Goal: Find specific page/section: Find specific page/section

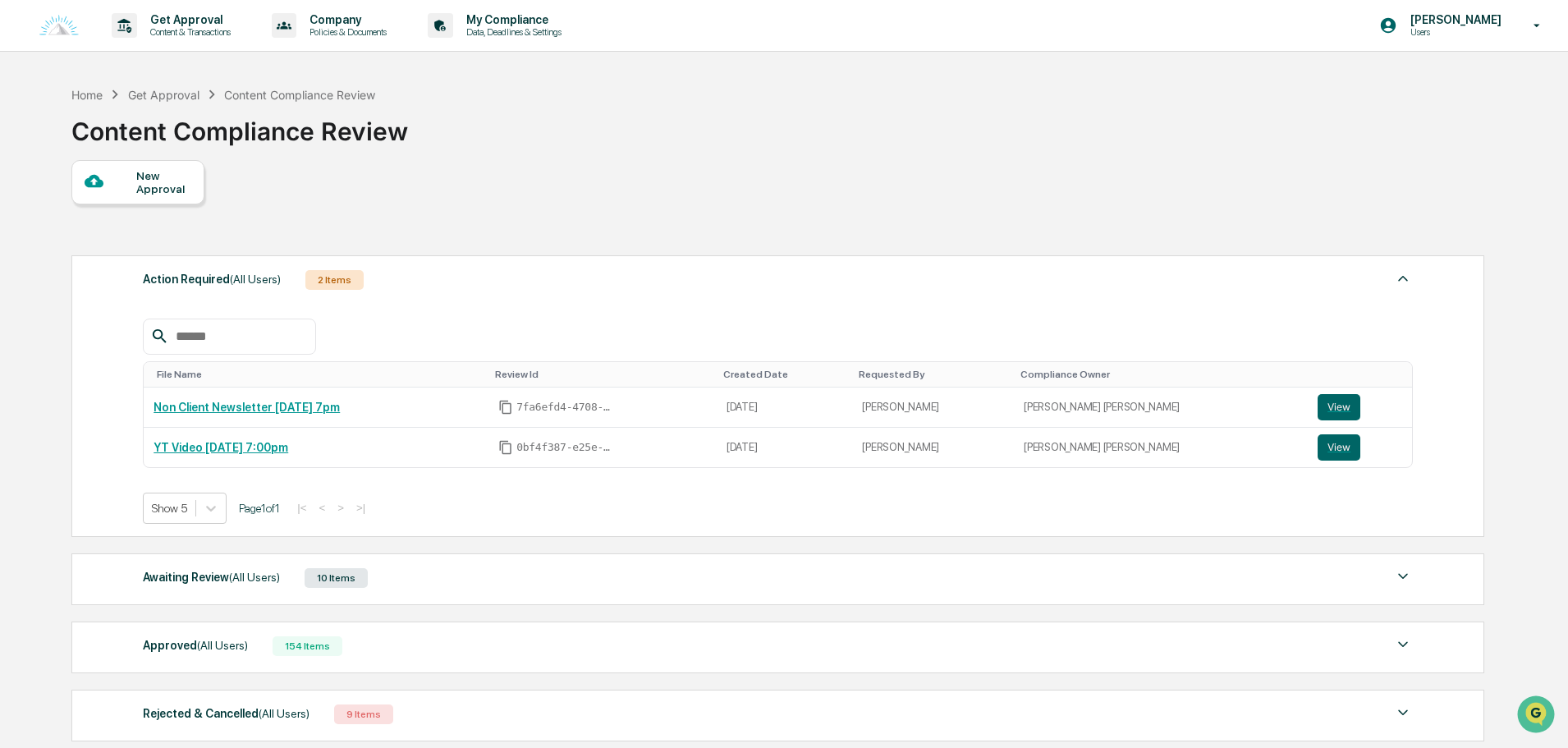
click at [467, 285] on div "Action Required (All Users) 2 Items" at bounding box center [777, 280] width 1270 height 23
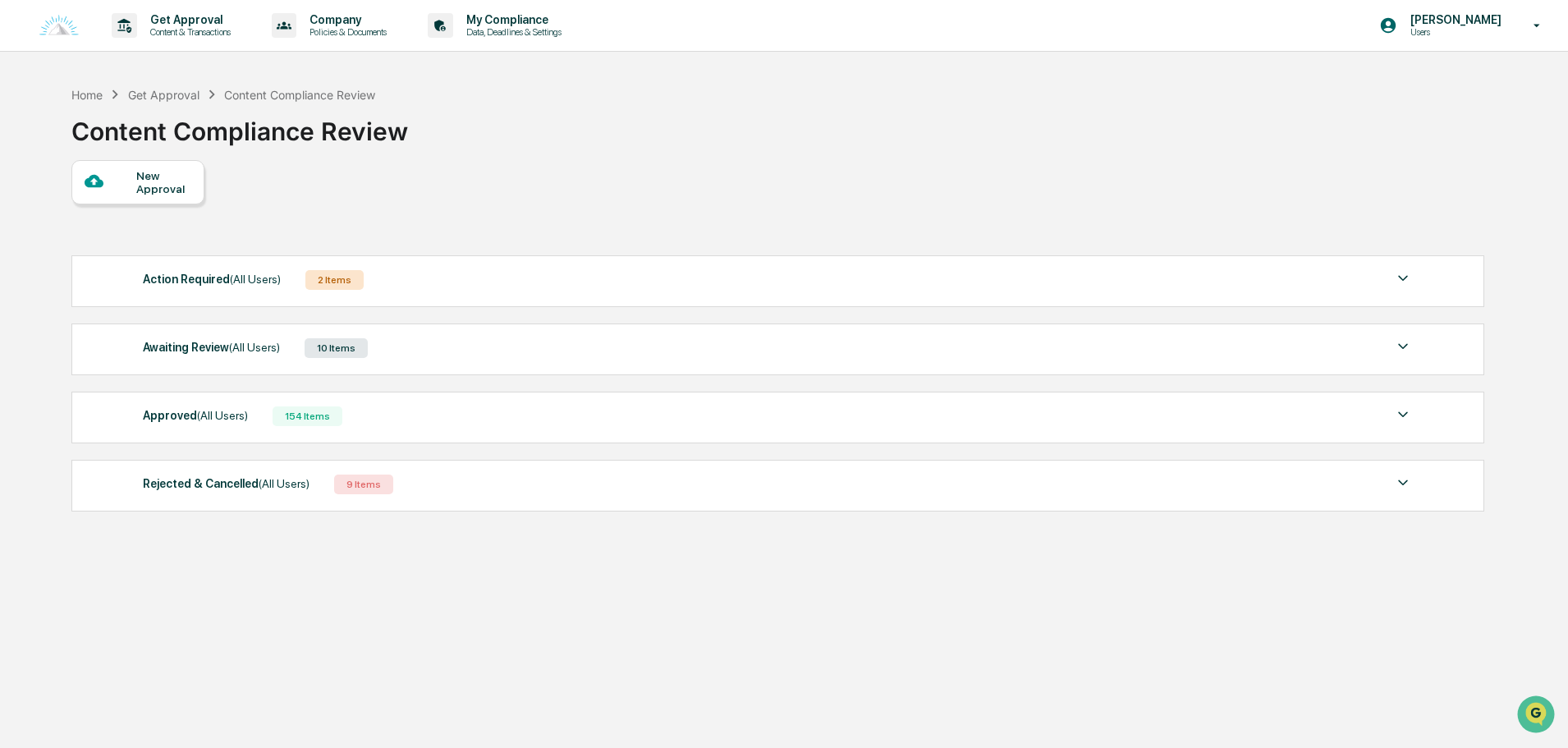
click at [402, 419] on div "Approved (All Users) 154 Items" at bounding box center [777, 417] width 1270 height 23
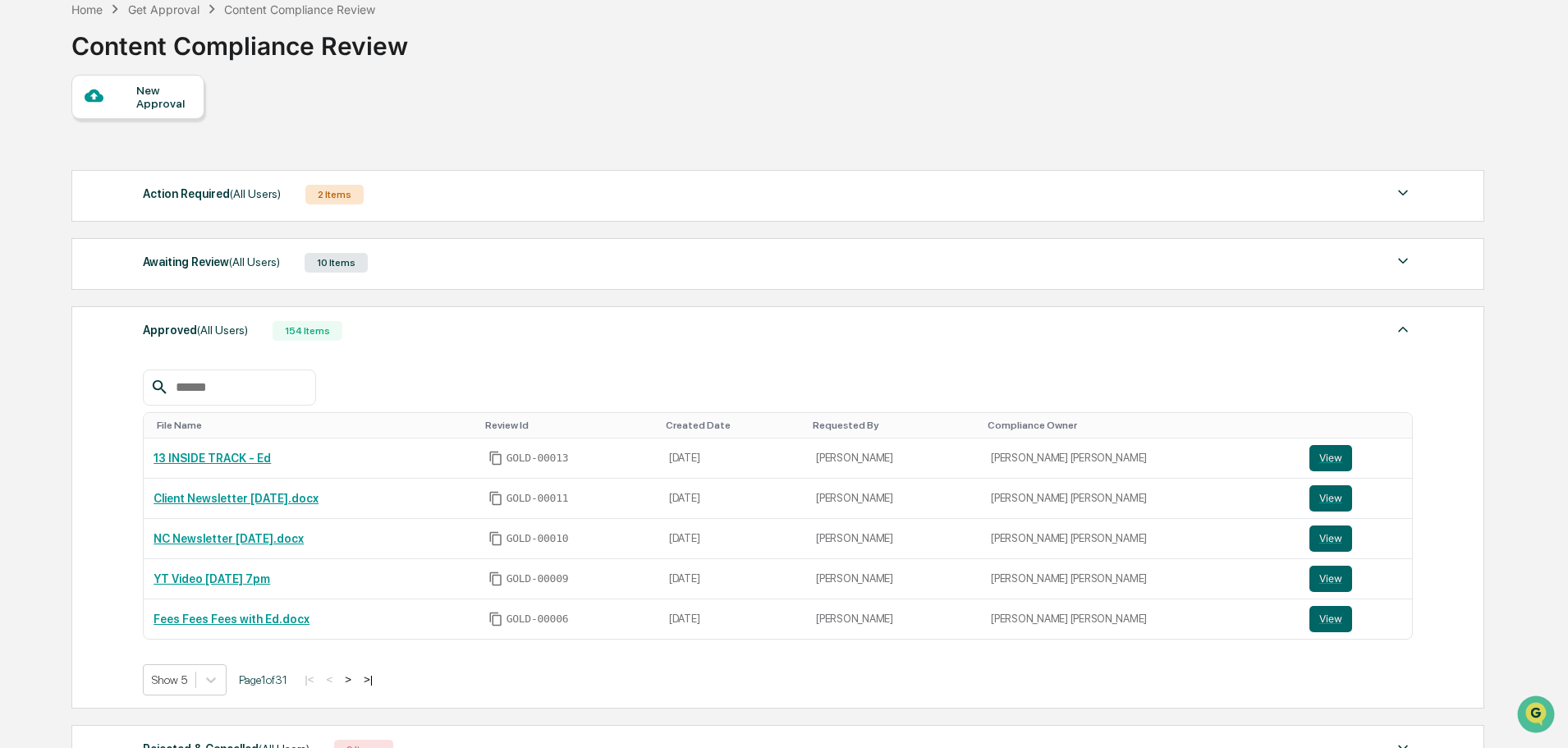
scroll to position [164, 0]
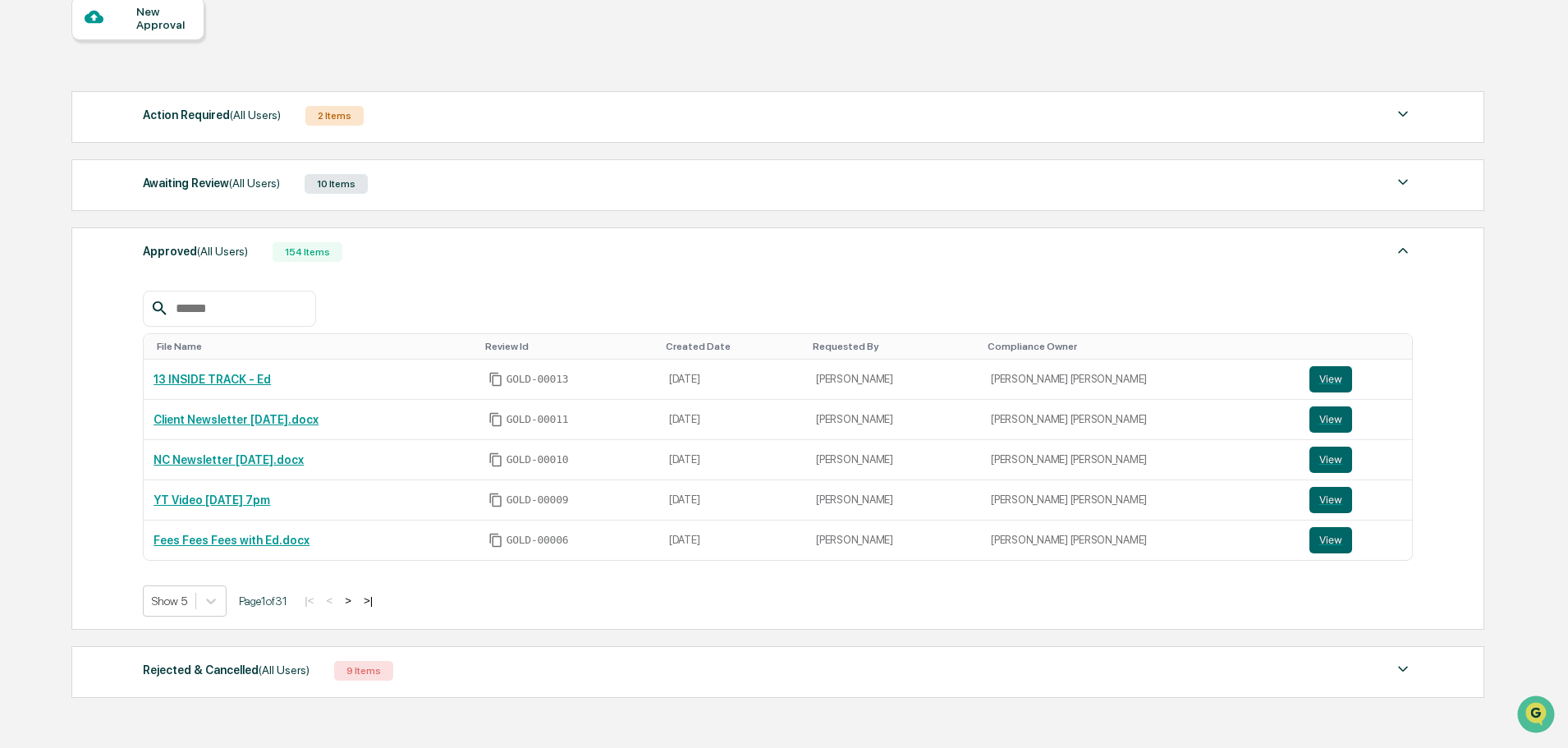
click at [356, 601] on button ">" at bounding box center [348, 601] width 17 height 14
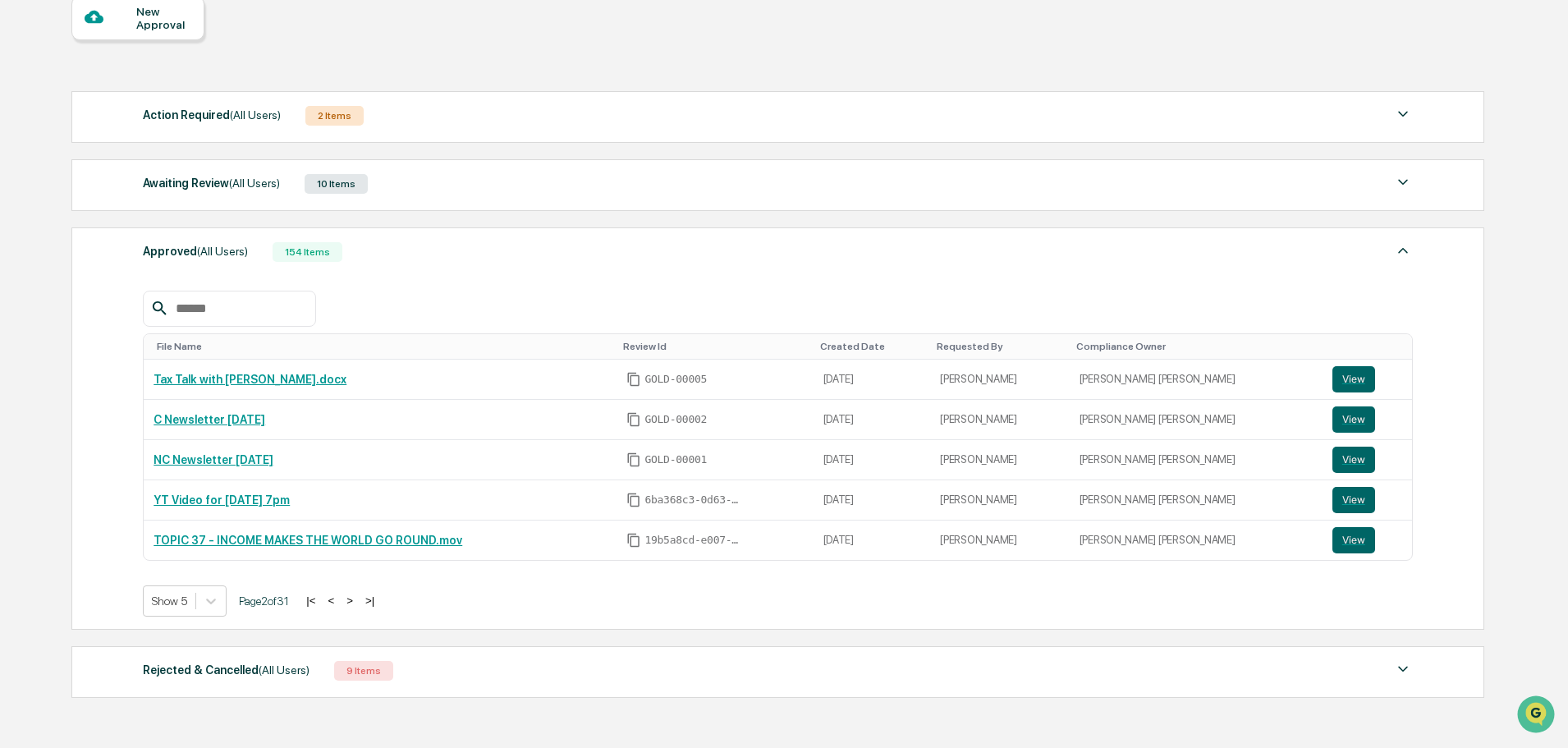
click at [339, 602] on button "<" at bounding box center [330, 601] width 17 height 14
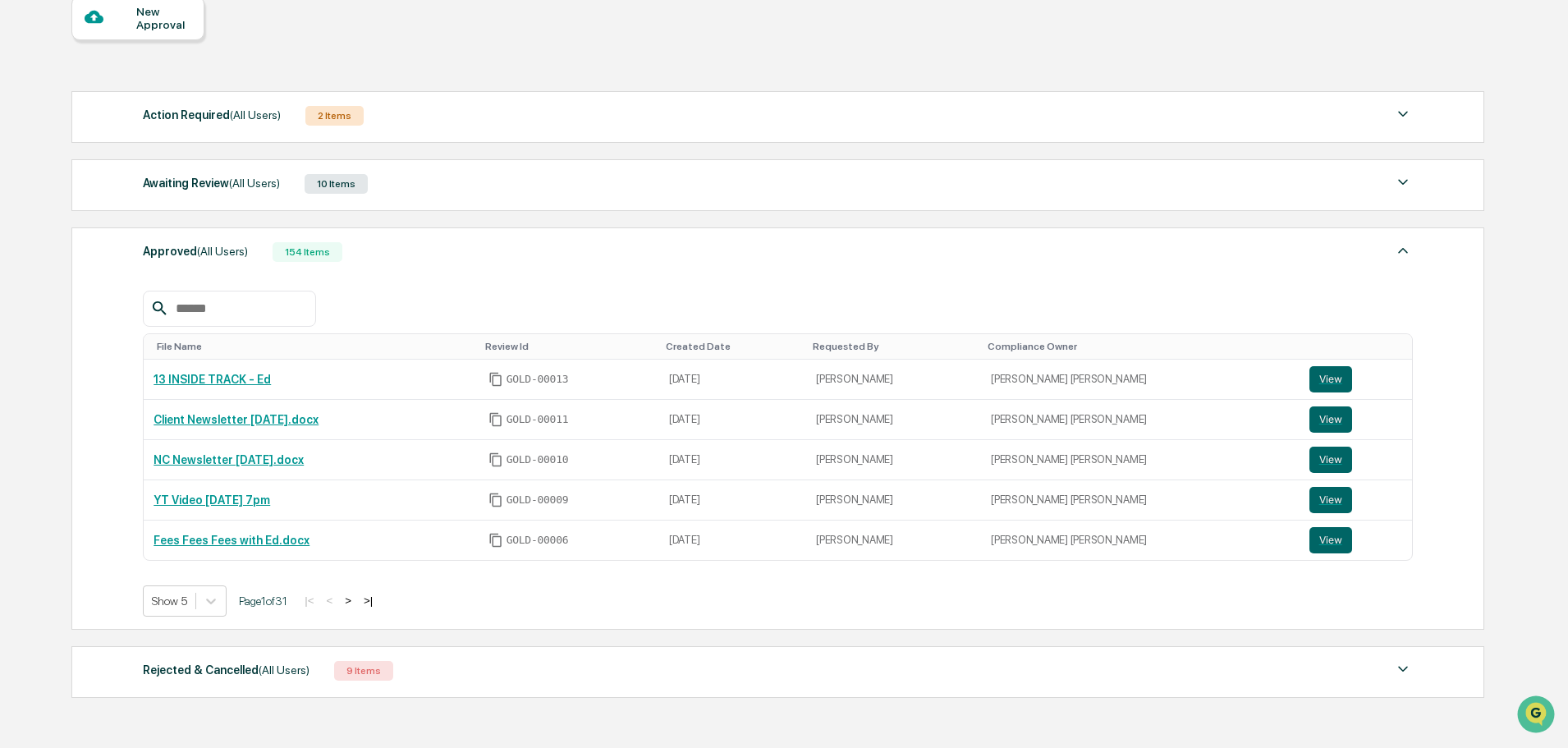
click at [446, 188] on div "Awaiting Review (All Users) 10 Items" at bounding box center [777, 185] width 1270 height 23
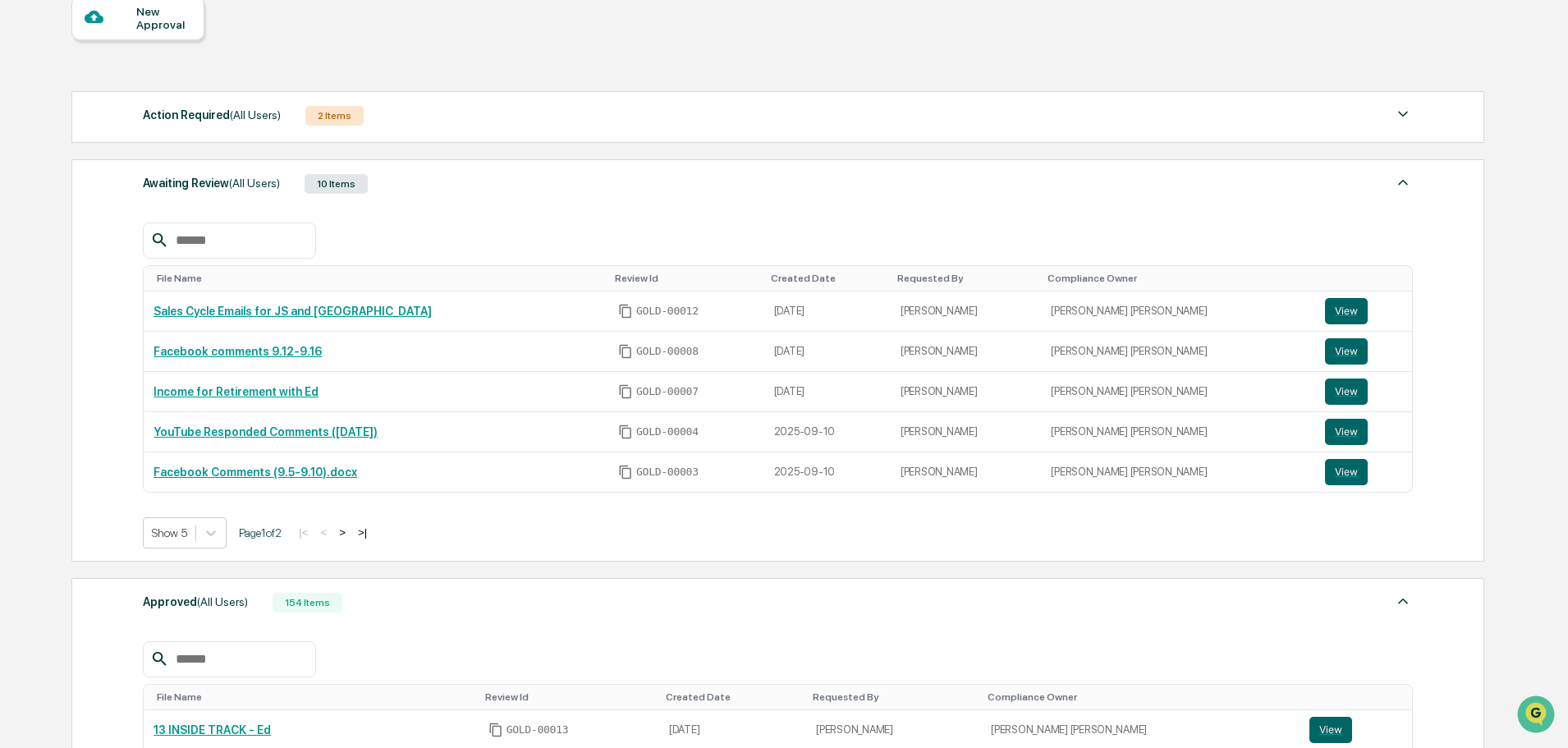
click at [350, 534] on button ">" at bounding box center [342, 532] width 17 height 14
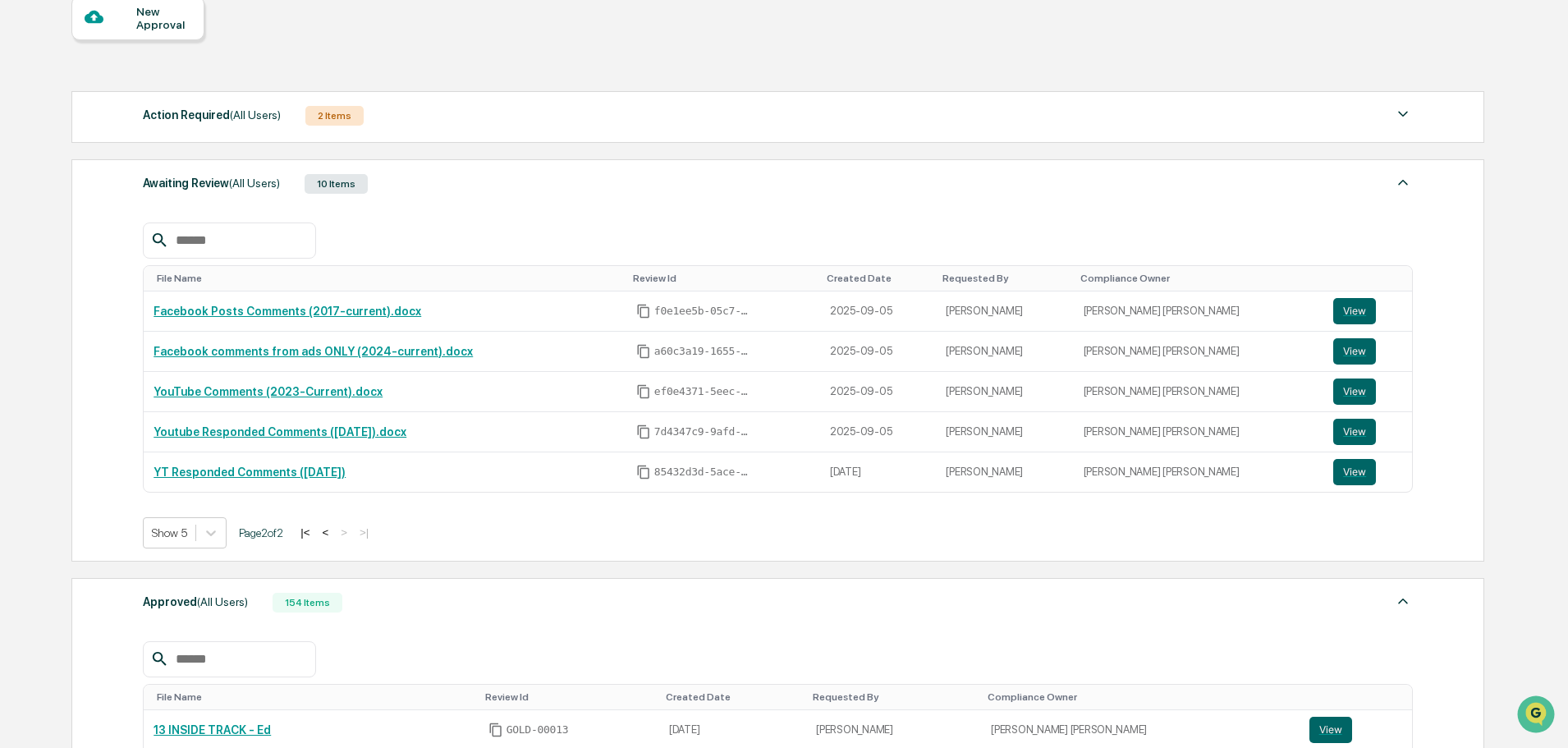
click at [333, 531] on button "<" at bounding box center [325, 532] width 17 height 14
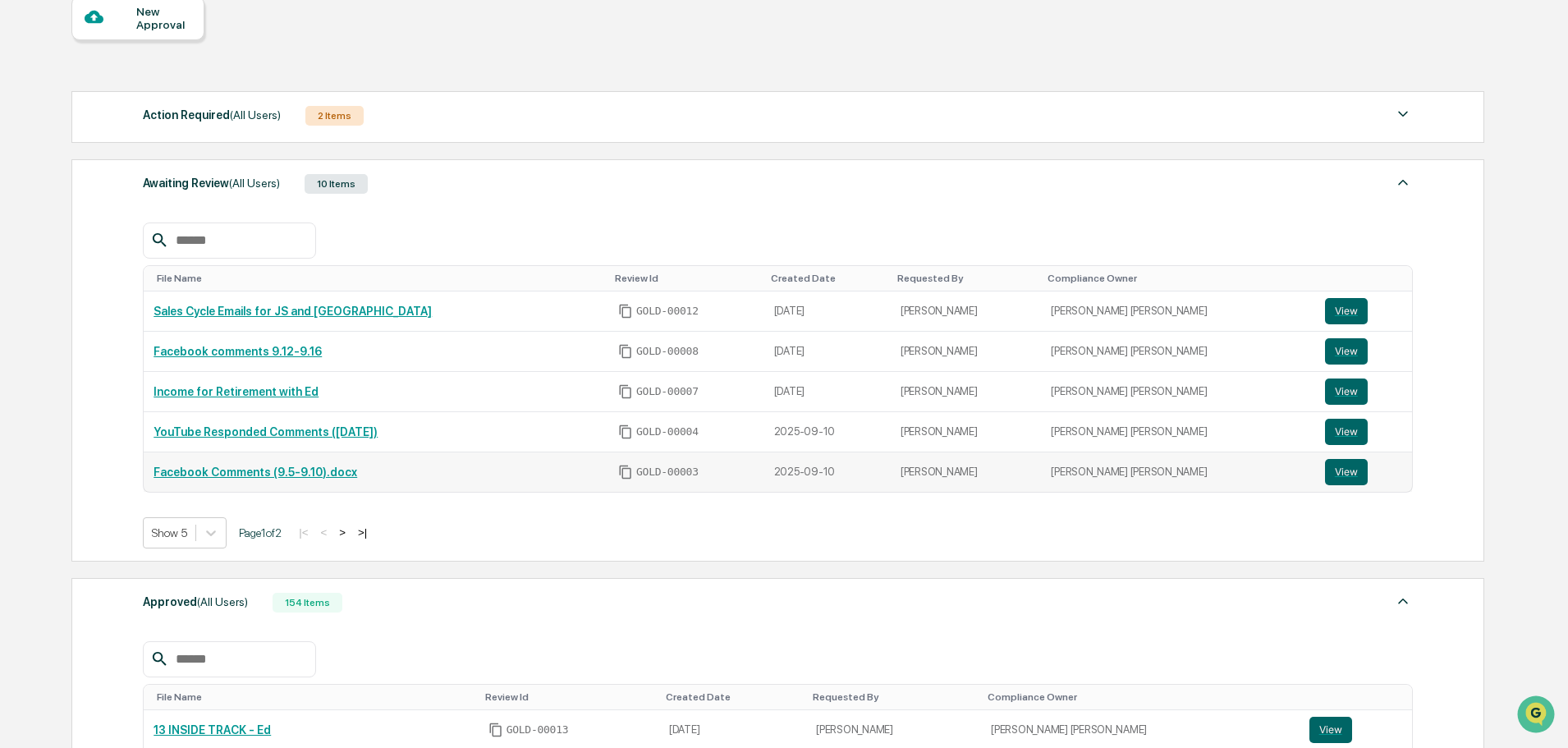
scroll to position [0, 0]
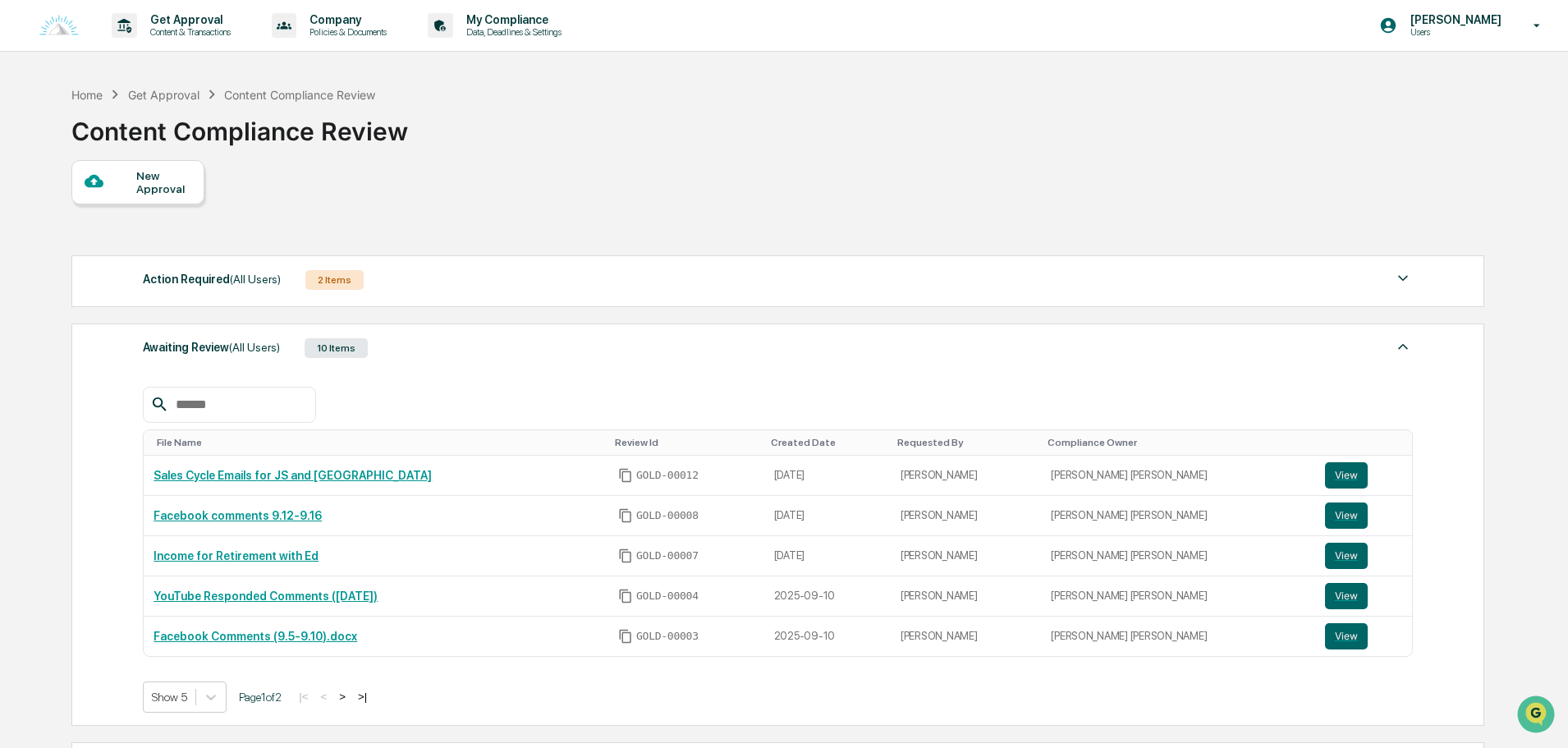
click at [351, 700] on button ">" at bounding box center [342, 696] width 17 height 14
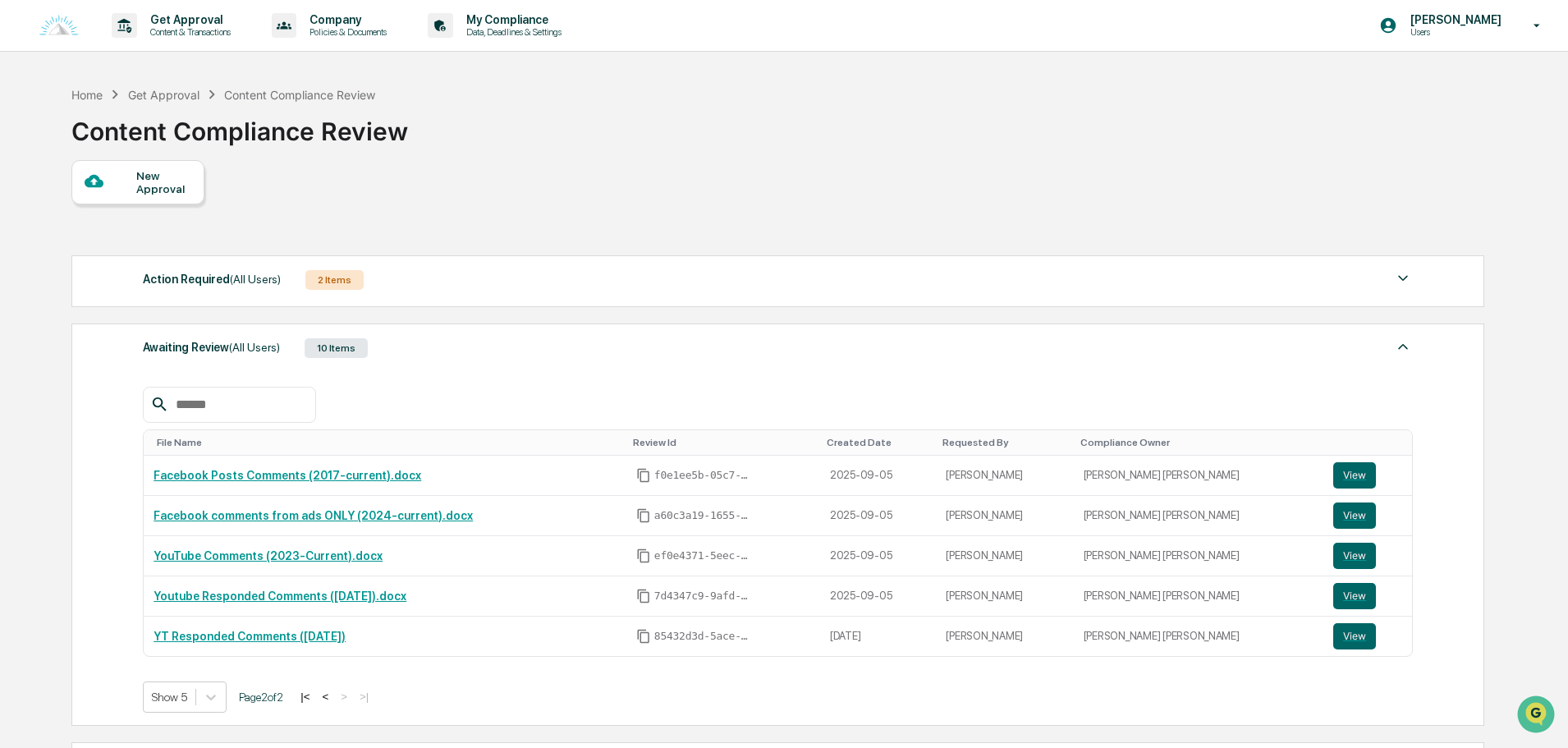
click at [333, 689] on button "<" at bounding box center [325, 696] width 17 height 14
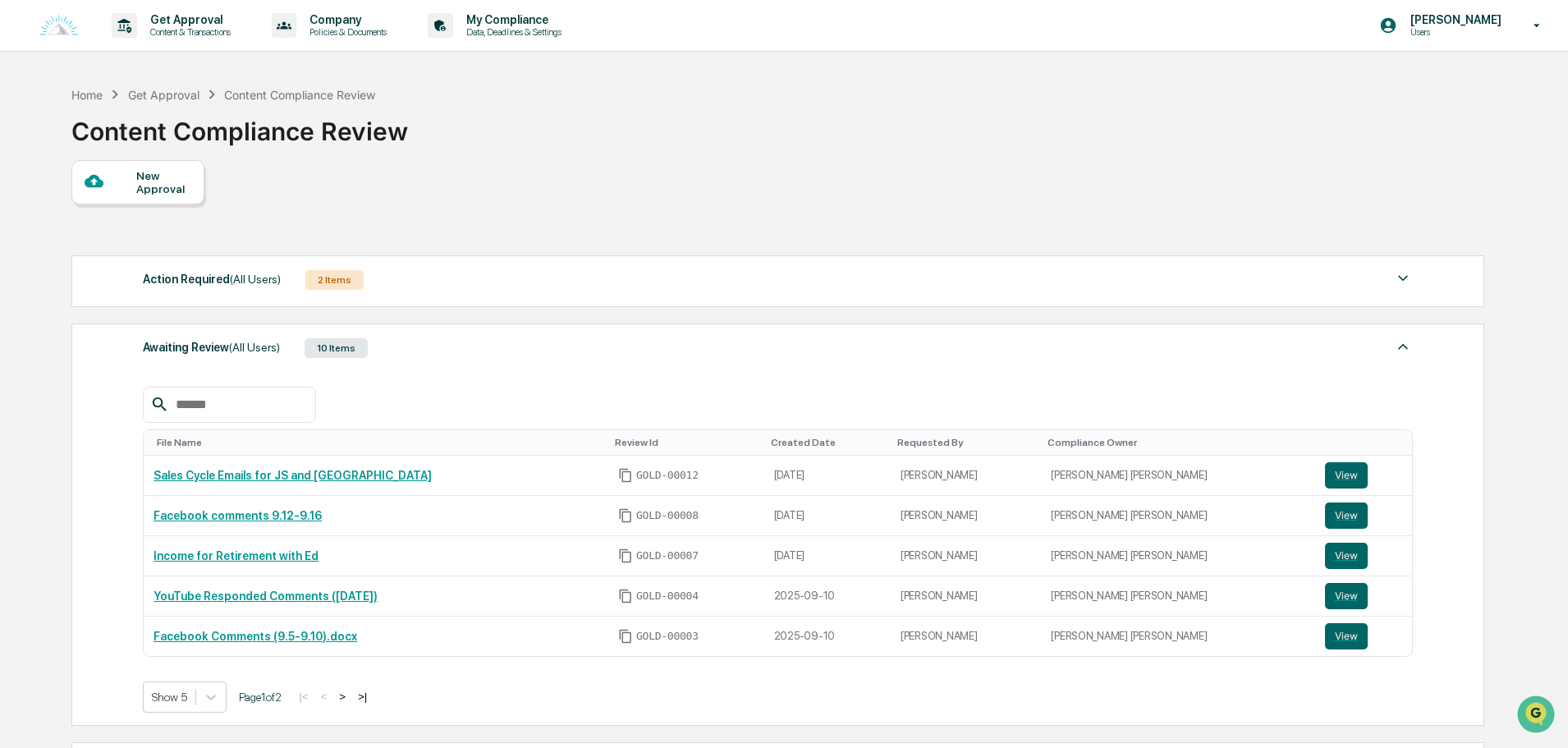
drag, startPoint x: 320, startPoint y: 542, endPoint x: 759, endPoint y: 345, distance: 481.2
click at [762, 344] on div "Awaiting Review (All Users) 10 Items" at bounding box center [777, 349] width 1270 height 23
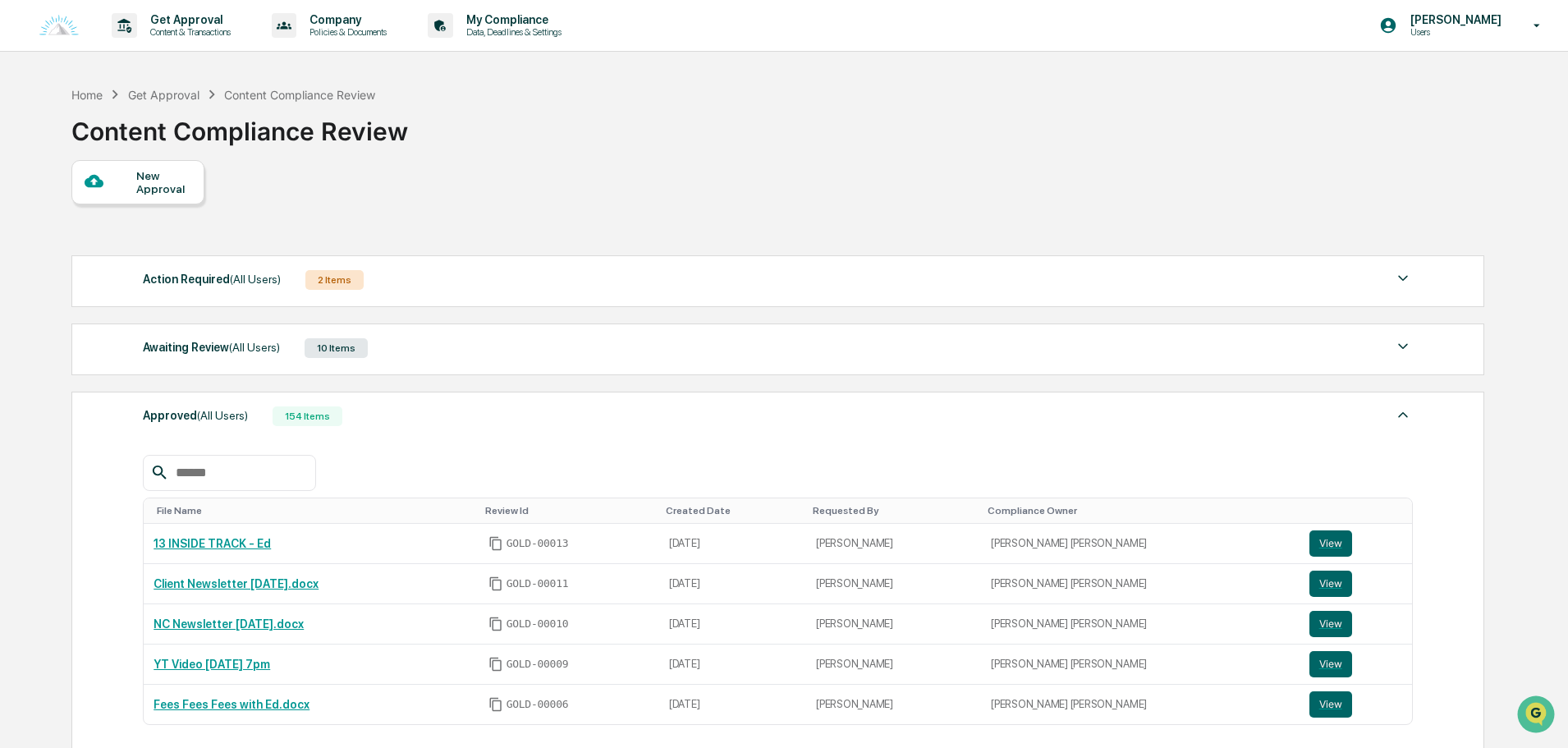
click at [418, 438] on div "File Name Review Id Created Date Requested By Compliance Owner 13 INSIDE TRACK …" at bounding box center [777, 605] width 1270 height 351
click at [447, 410] on div "Approved (All Users) 154 Items" at bounding box center [777, 417] width 1270 height 23
